Goal: Find specific page/section: Find specific page/section

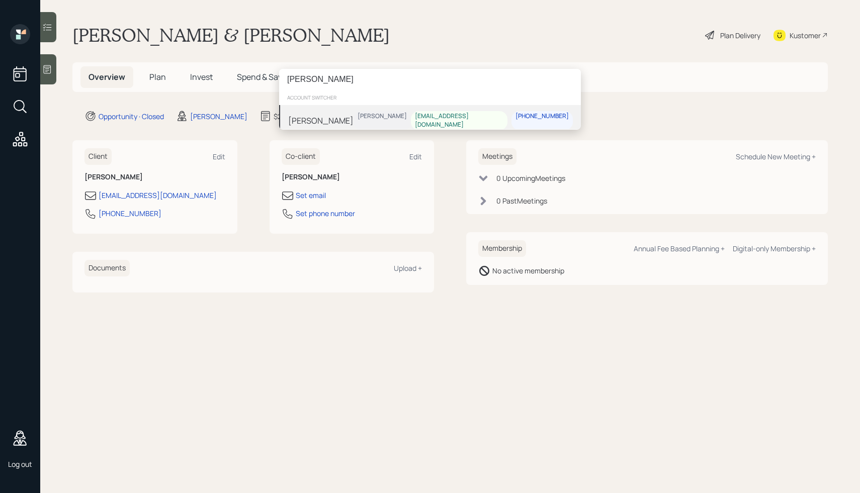
type input "[PERSON_NAME]"
click at [411, 120] on div "Harrison Schaefer" at bounding box center [381, 120] width 57 height 19
